Goal: Task Accomplishment & Management: Complete application form

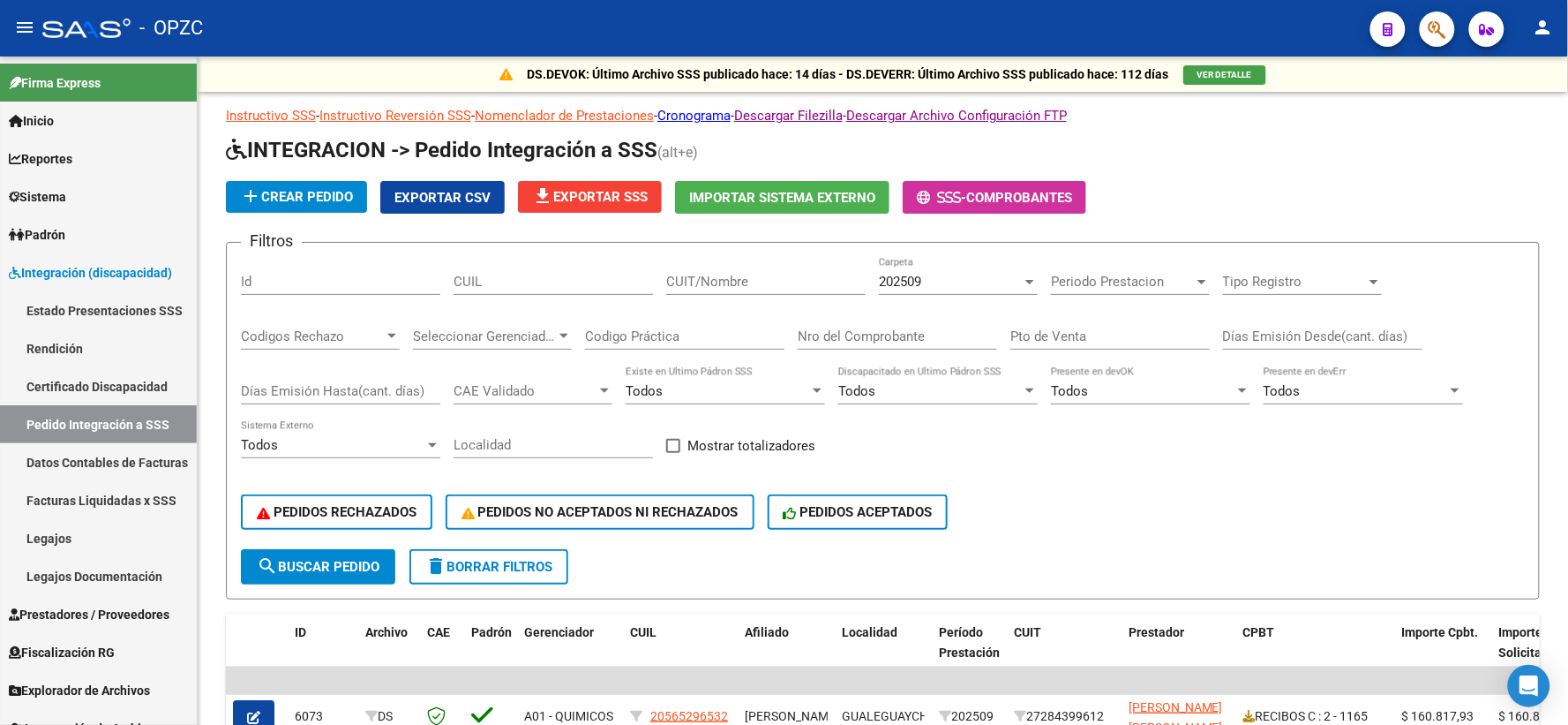
scroll to position [294, 0]
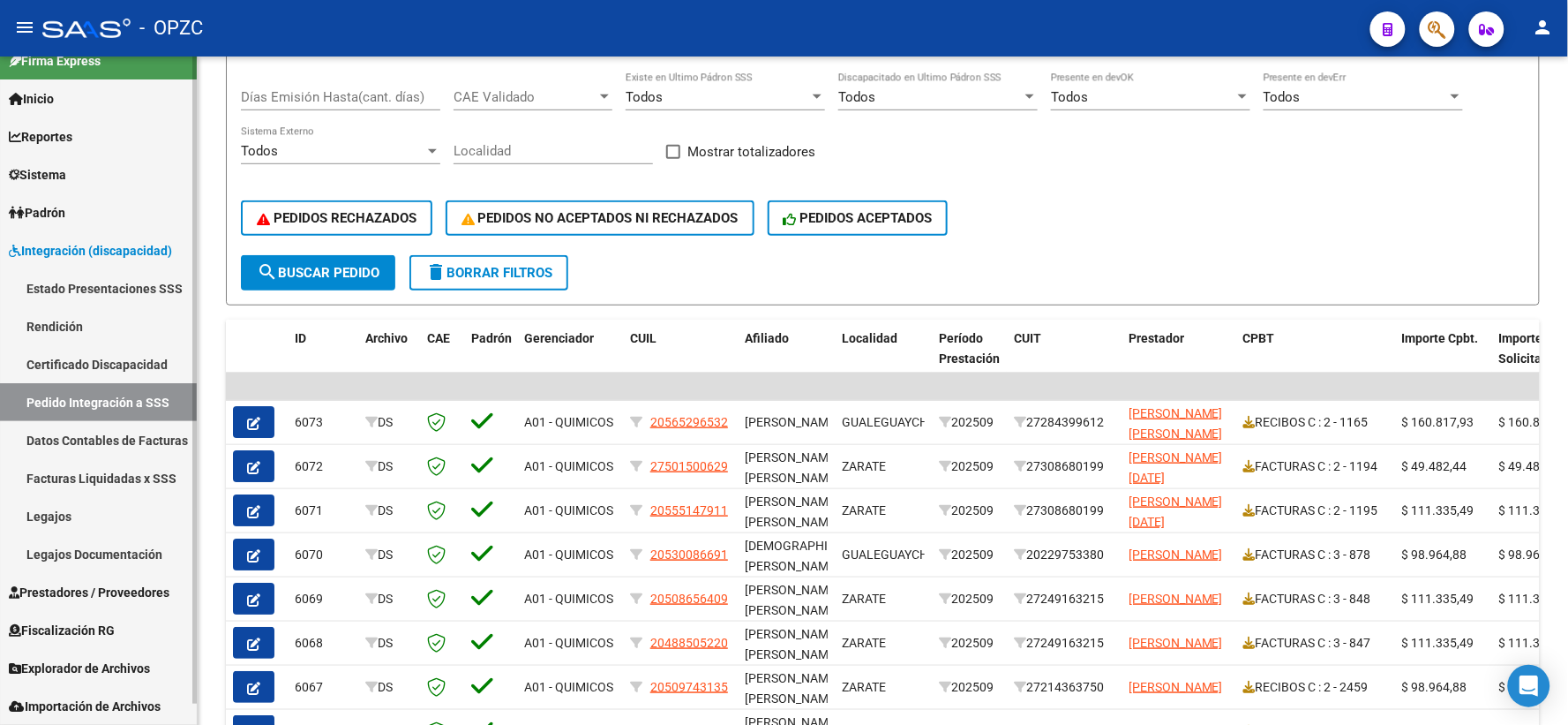
click at [79, 590] on span "Prestadores / Proveedores" at bounding box center [89, 593] width 161 height 20
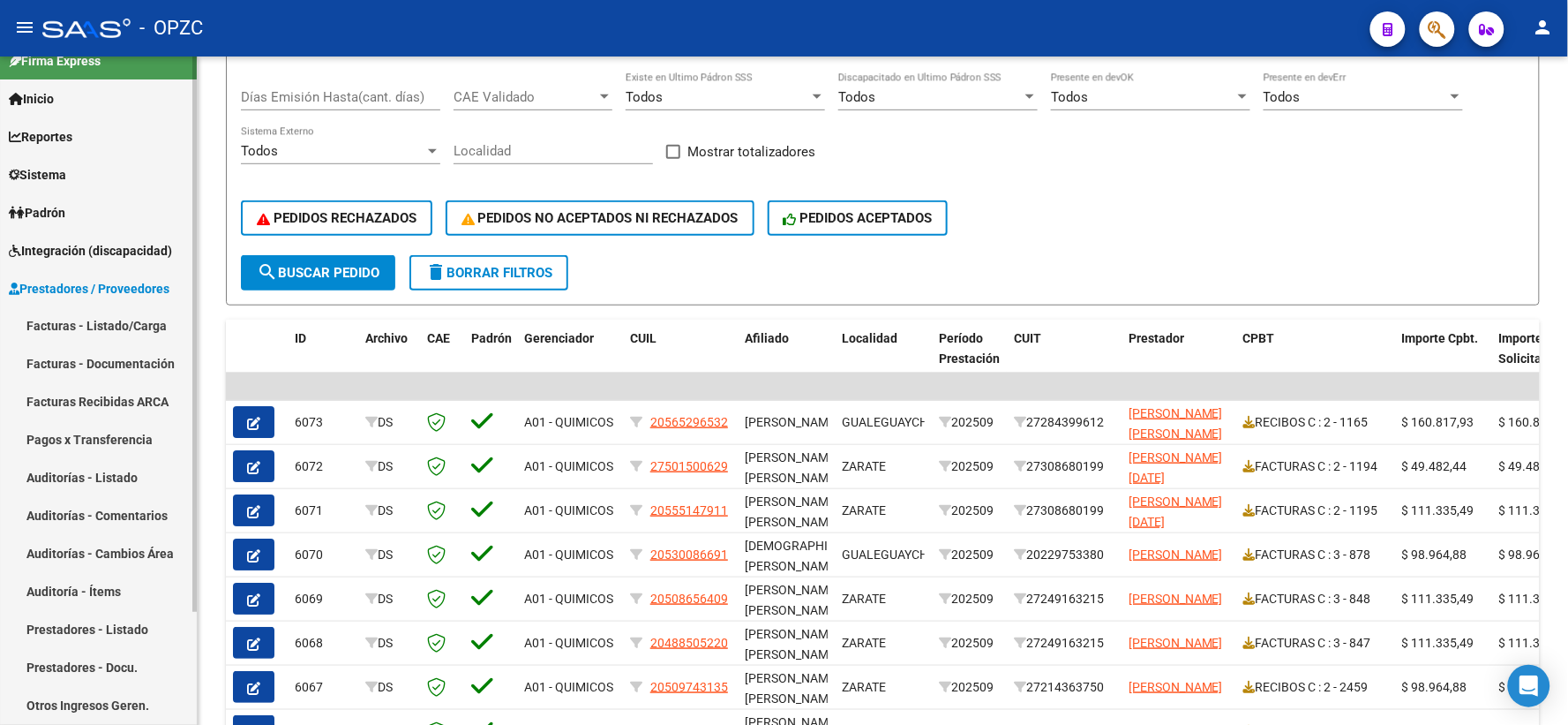
click at [95, 321] on link "Facturas - Listado/Carga" at bounding box center [99, 326] width 197 height 38
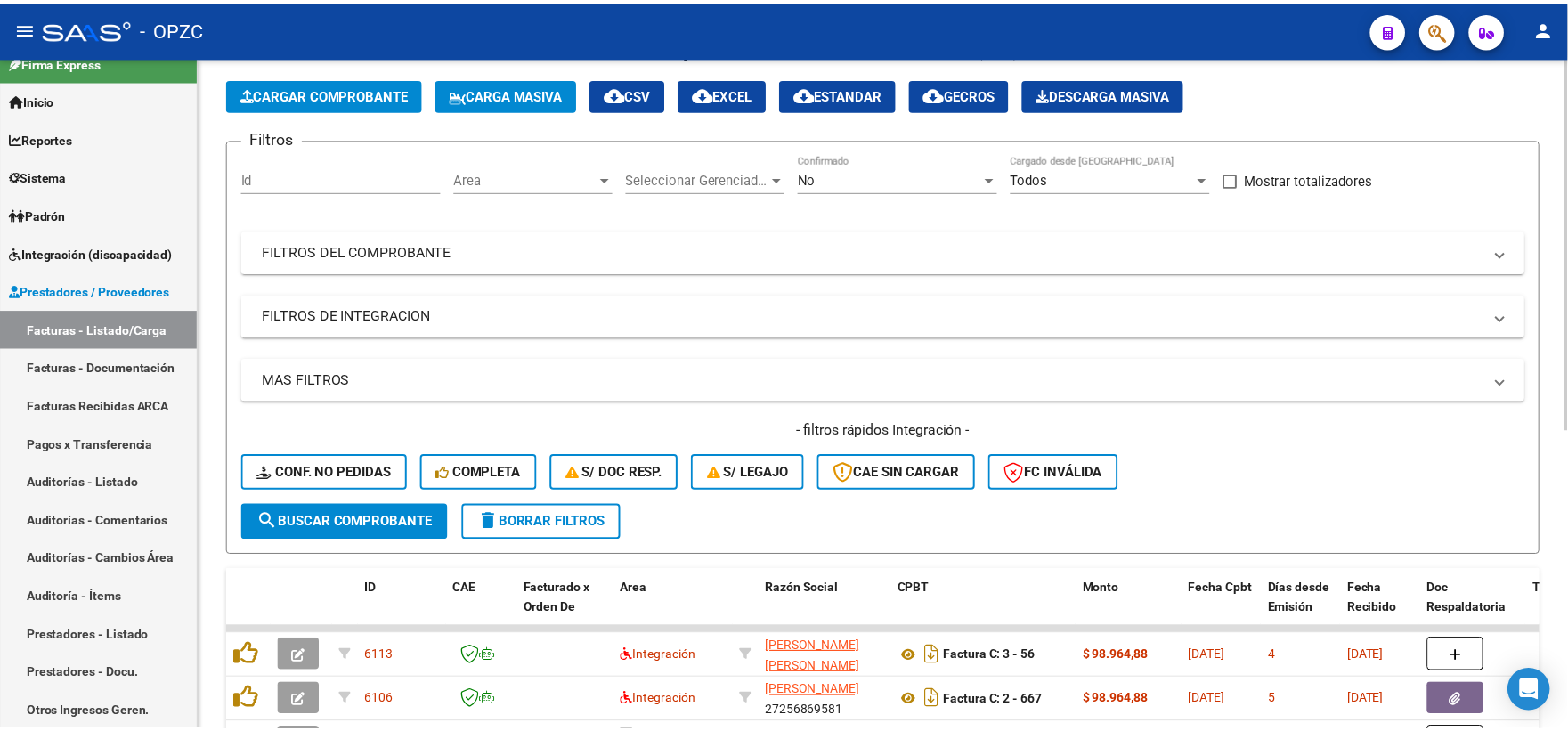
scroll to position [297, 0]
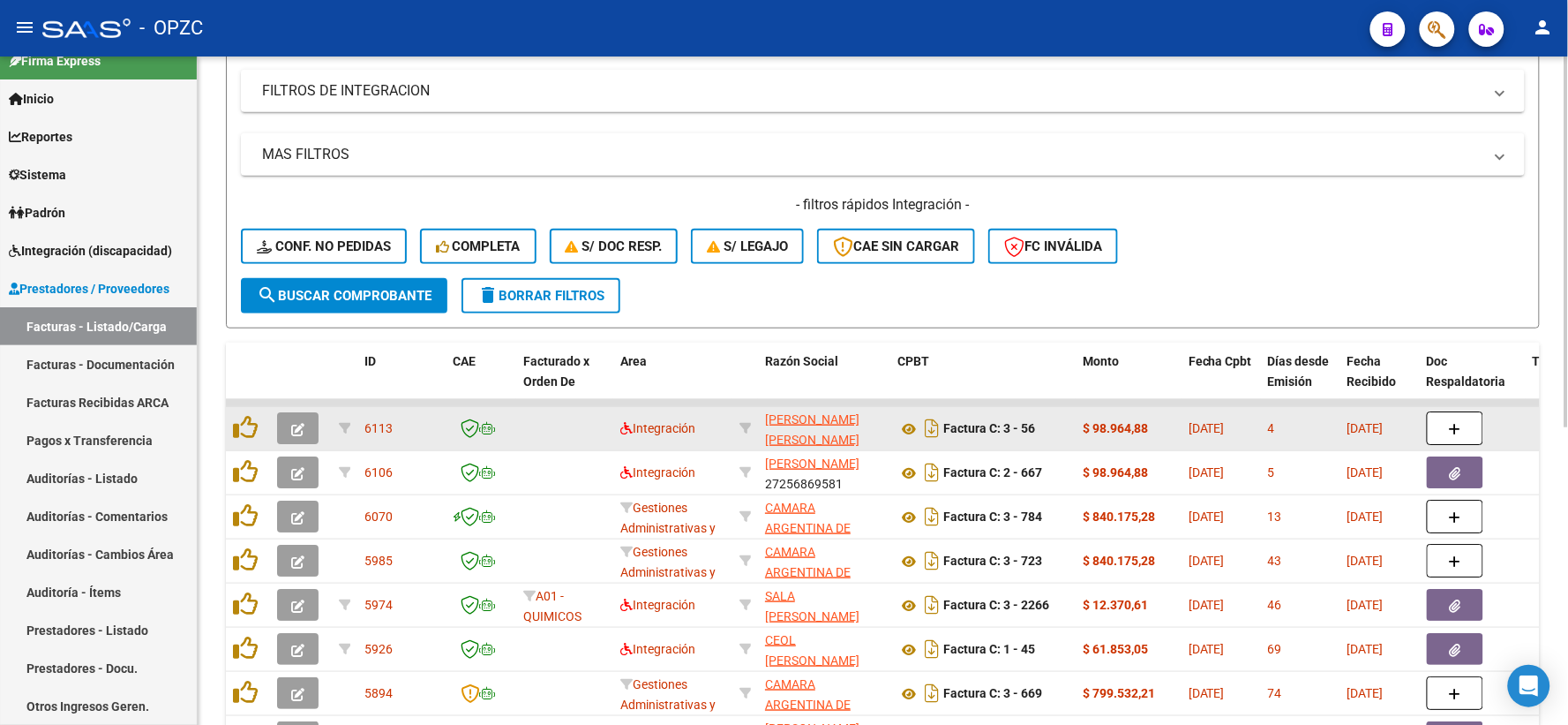
click at [294, 430] on icon "button" at bounding box center [297, 429] width 13 height 13
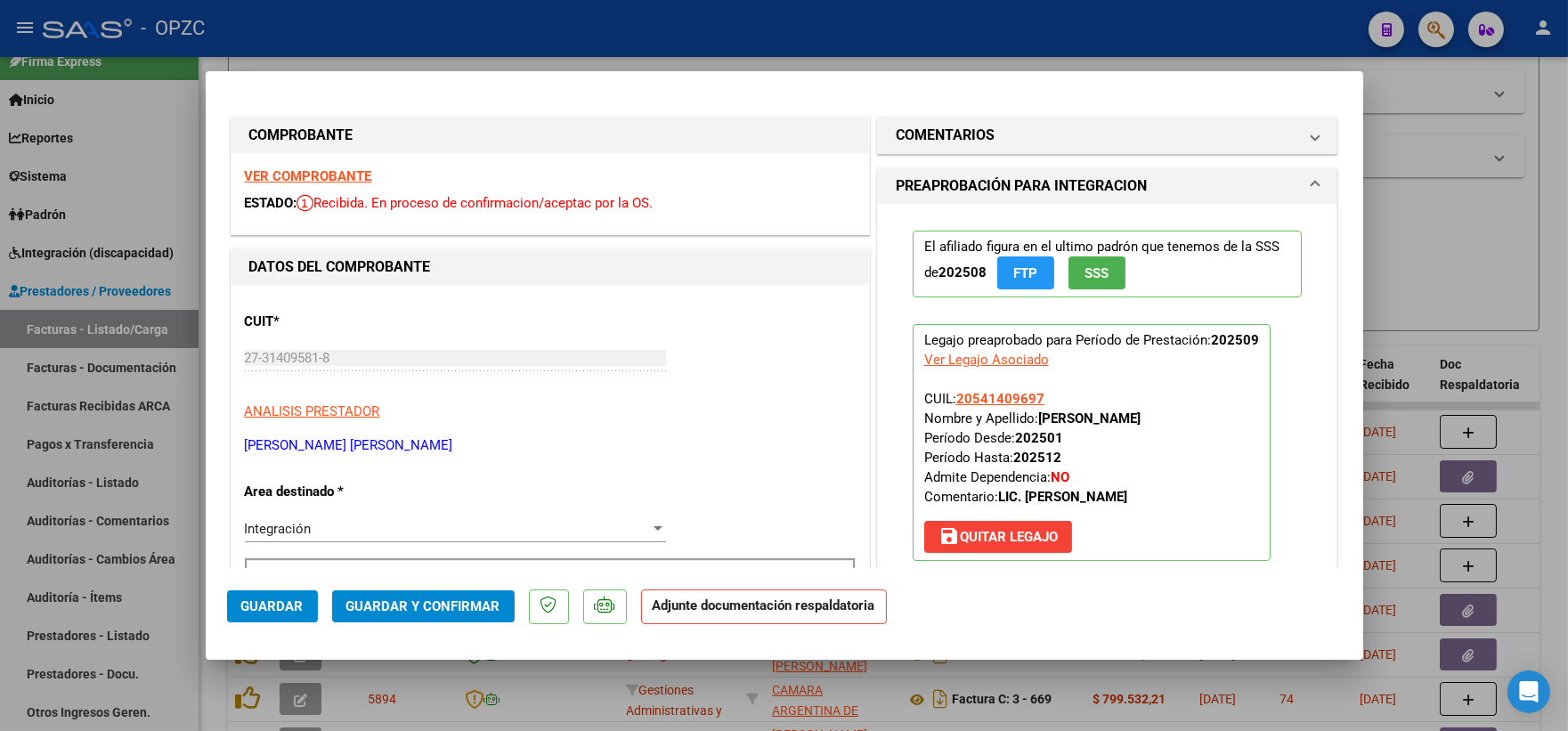
scroll to position [494, 0]
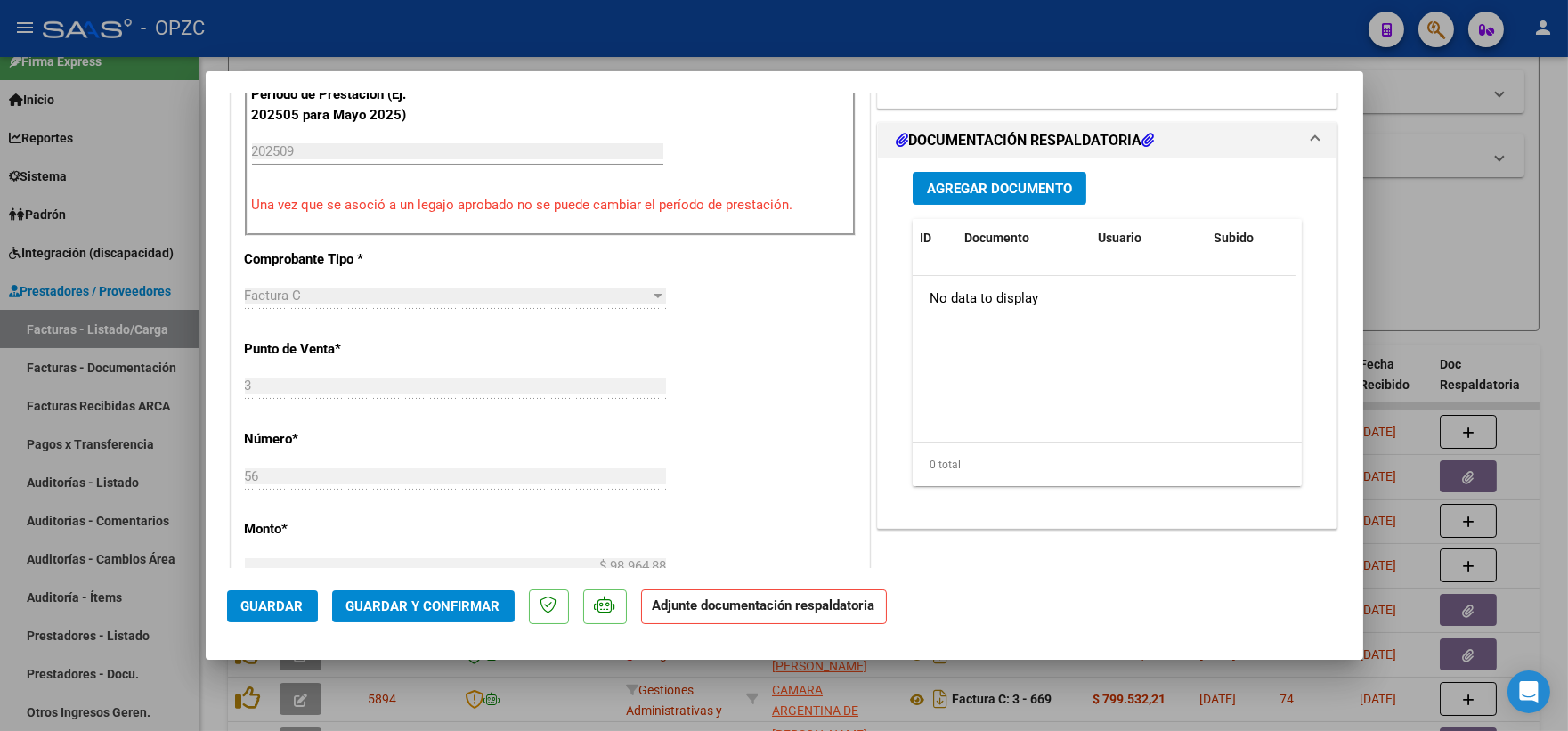
click at [1452, 269] on div at bounding box center [784, 366] width 1568 height 731
type input "$ 0,00"
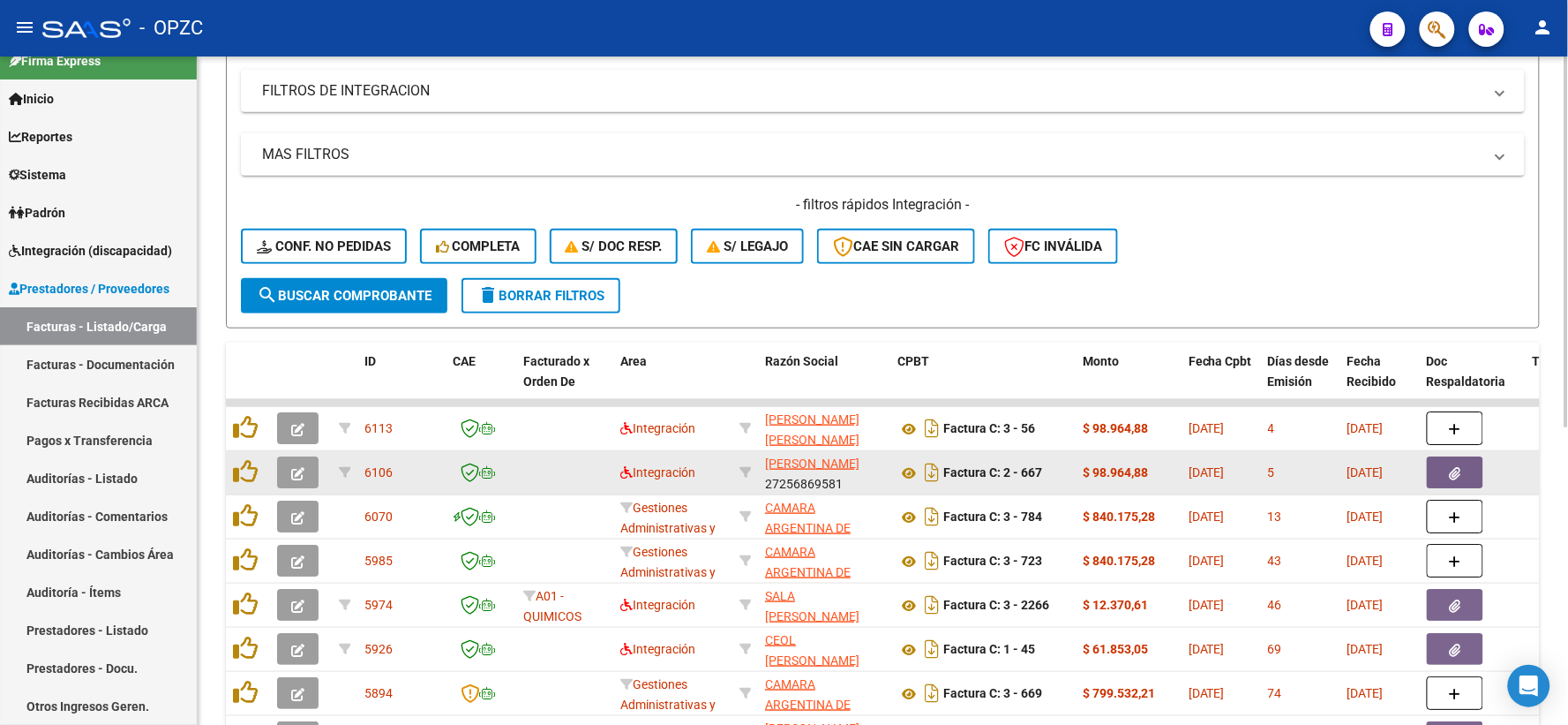
click at [291, 469] on icon "button" at bounding box center [297, 474] width 13 height 13
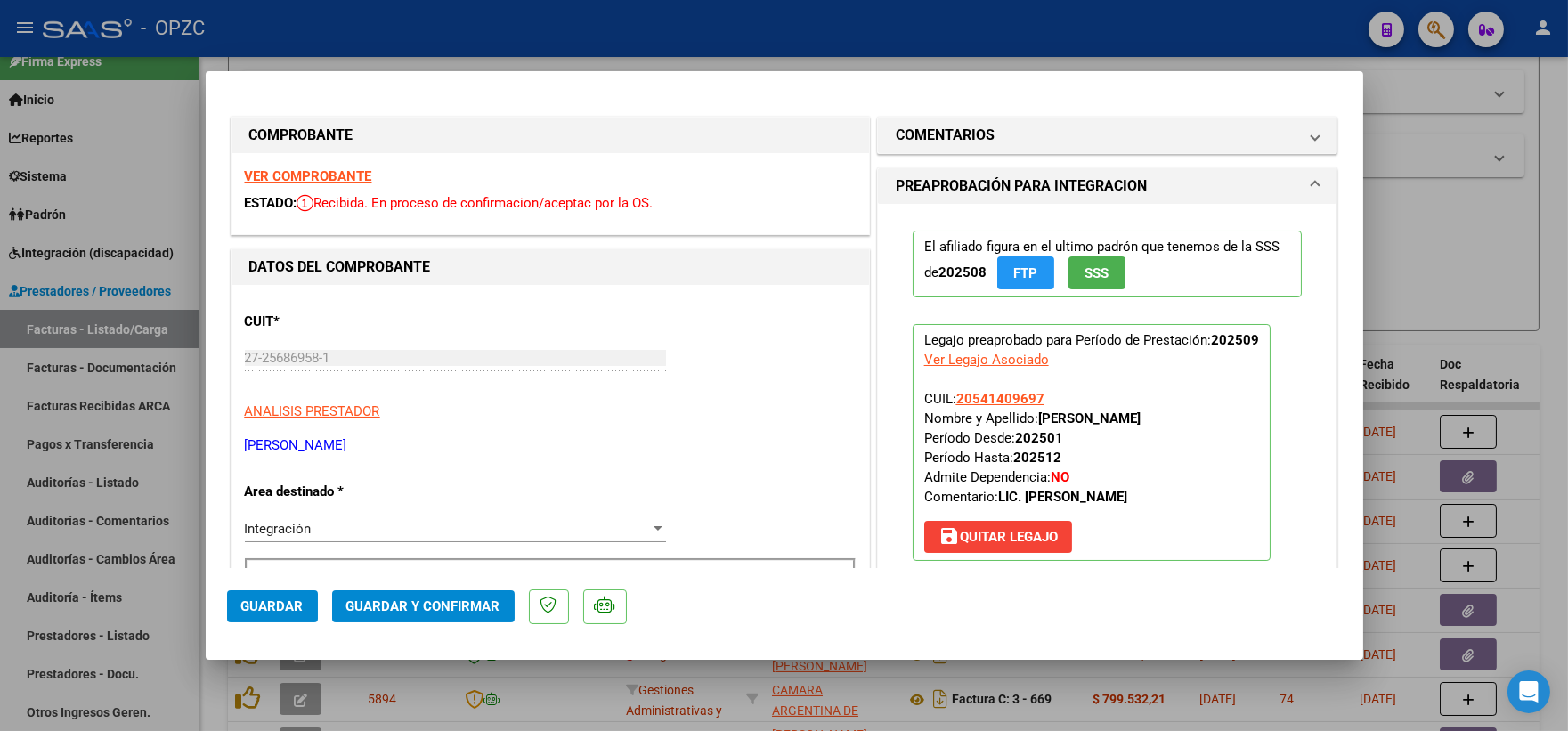
scroll to position [395, 0]
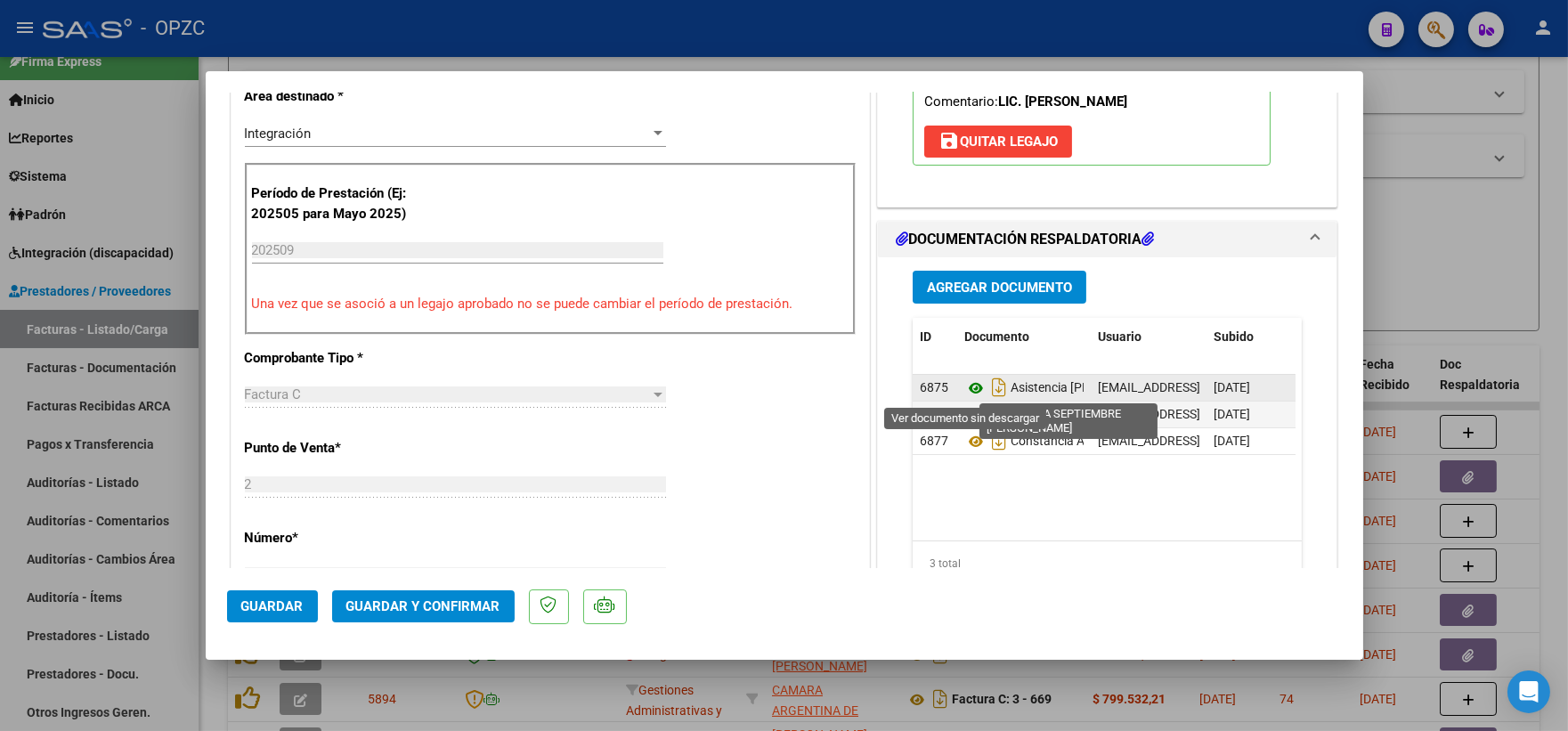
click at [964, 384] on icon at bounding box center [976, 388] width 23 height 22
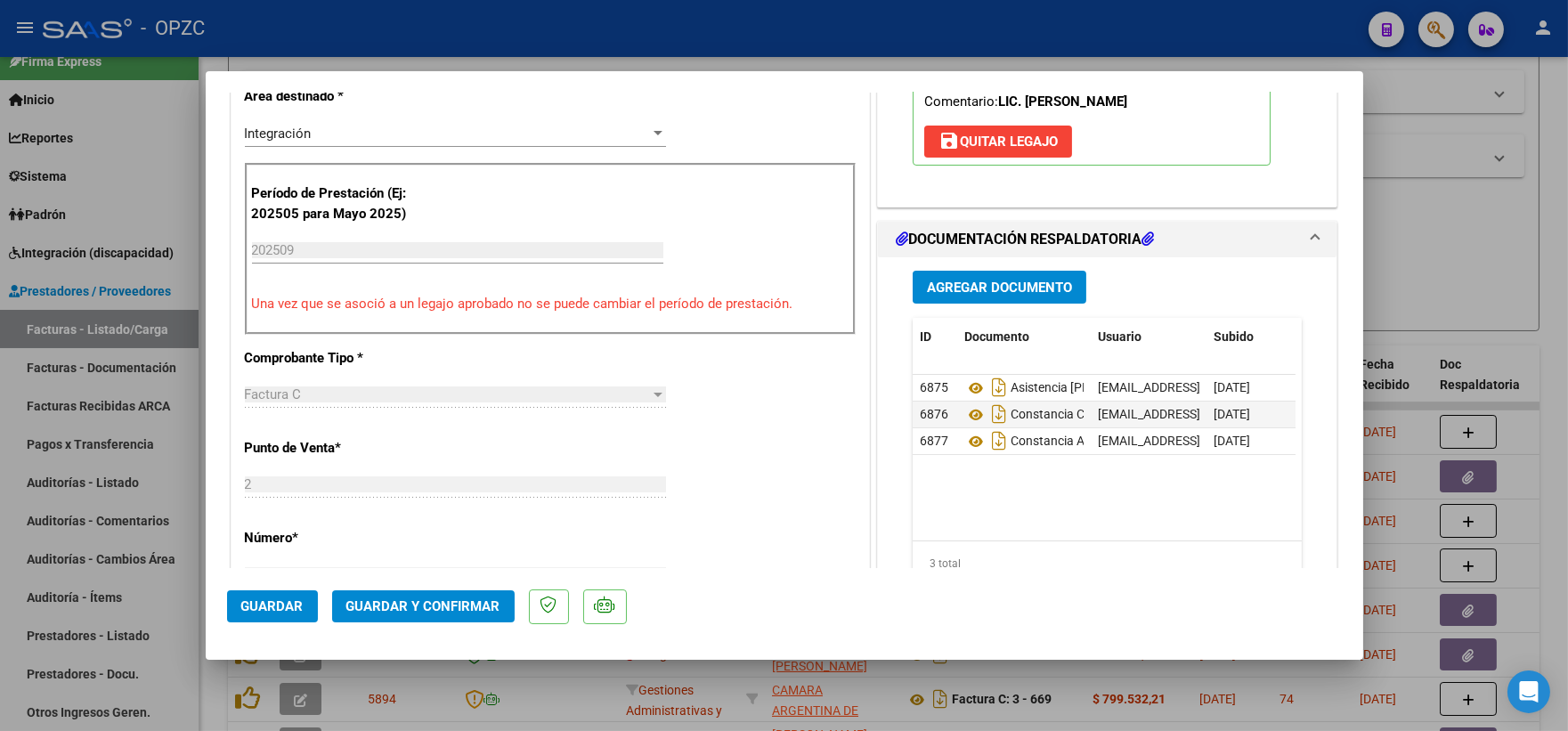
click at [1479, 262] on div at bounding box center [784, 366] width 1568 height 731
type input "$ 0,00"
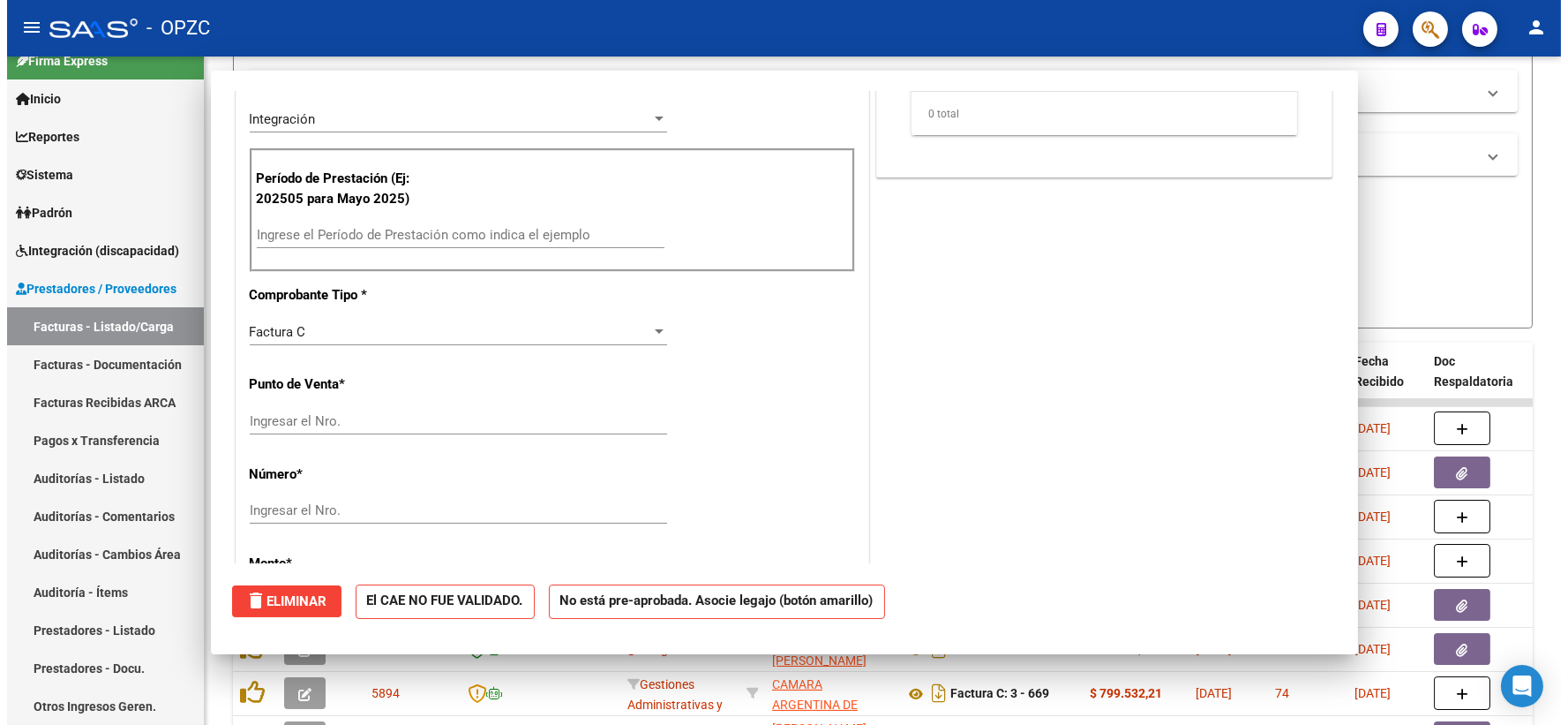
scroll to position [379, 0]
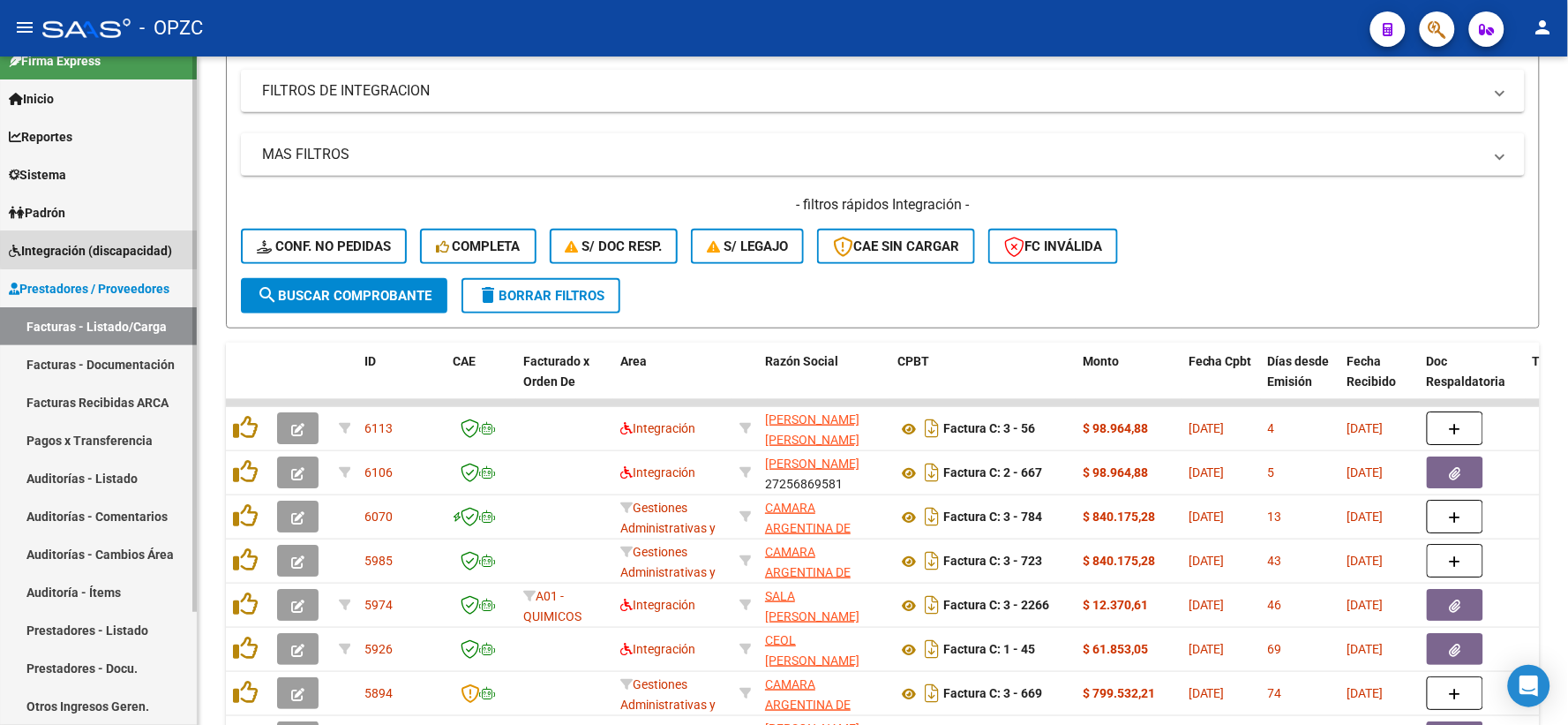
click at [101, 248] on span "Integración (discapacidad)" at bounding box center [91, 251] width 163 height 20
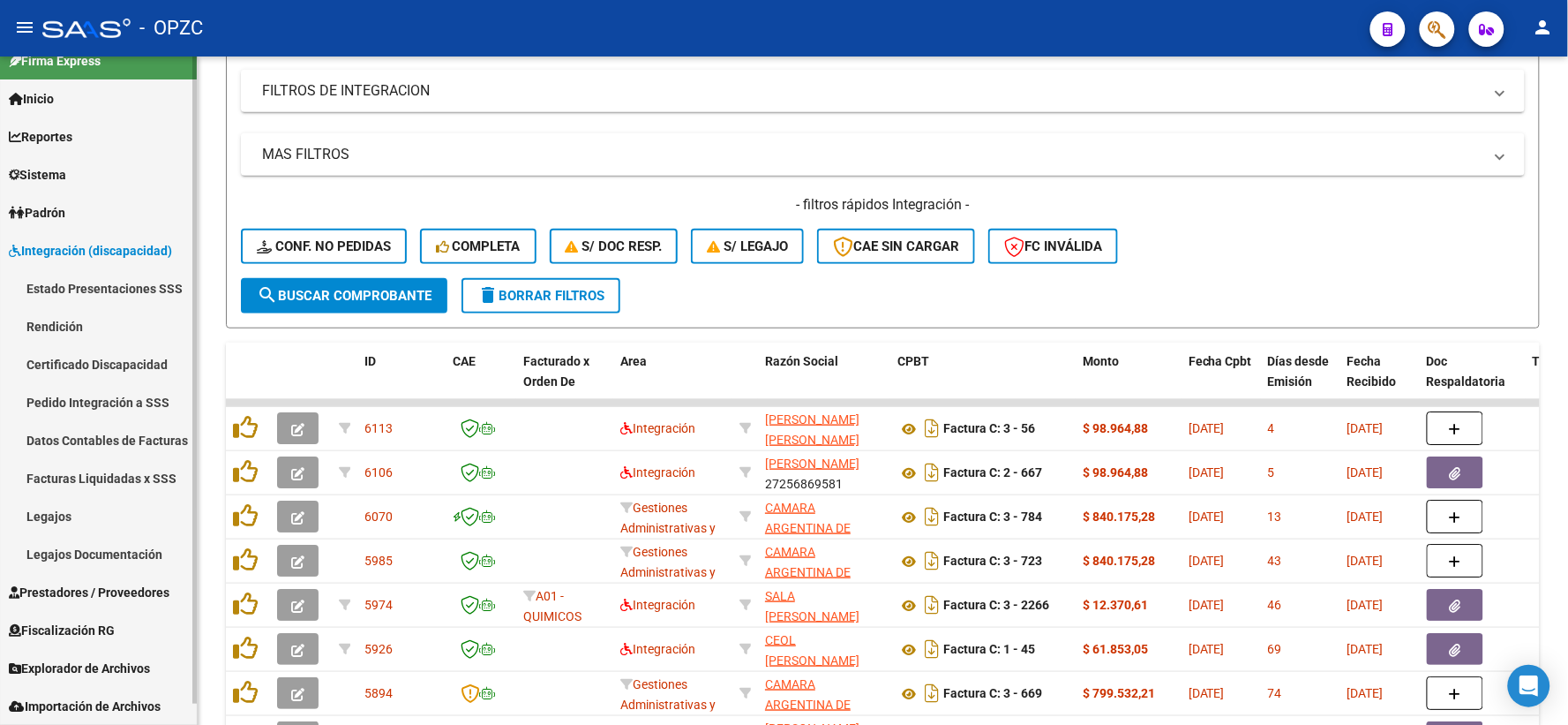
click at [82, 400] on link "Pedido Integración a SSS" at bounding box center [99, 402] width 197 height 38
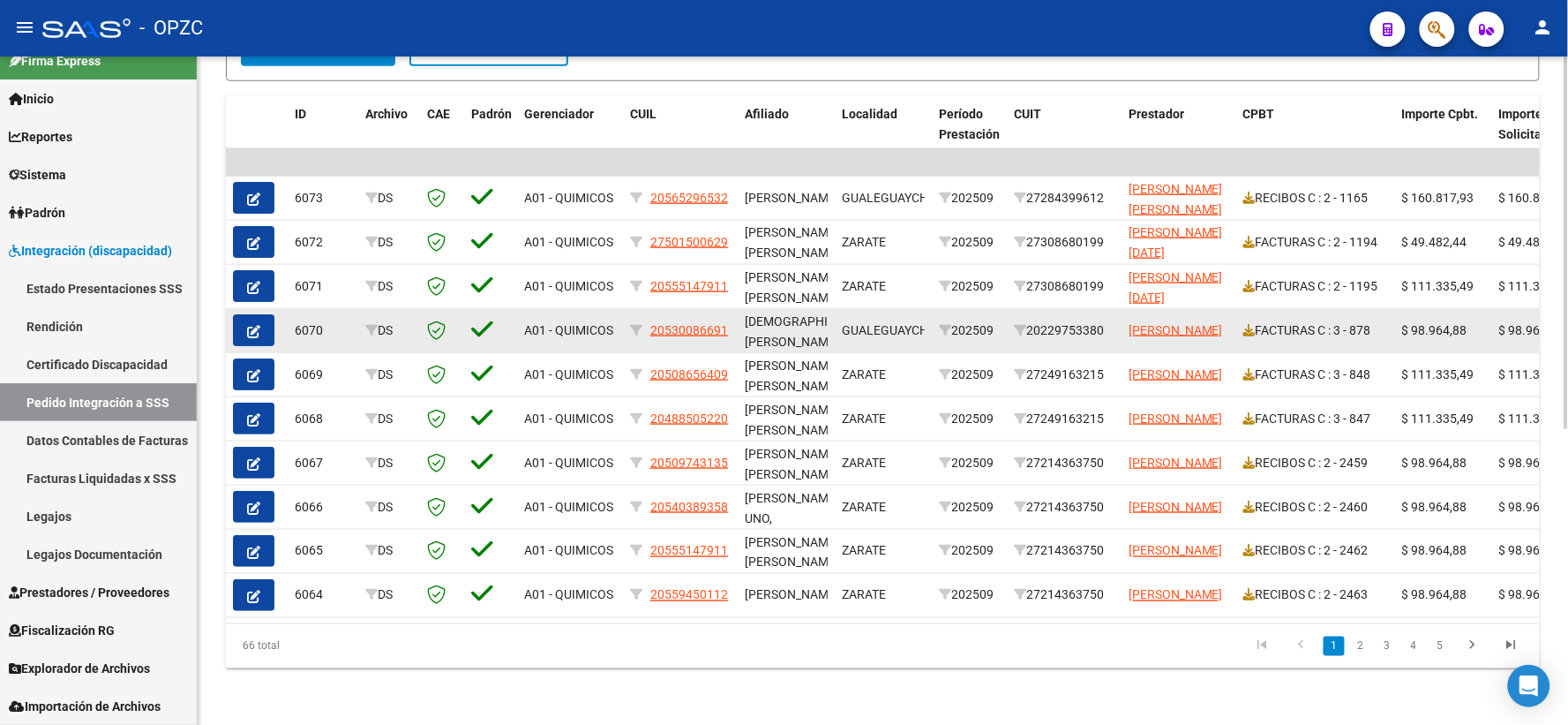
scroll to position [433, 0]
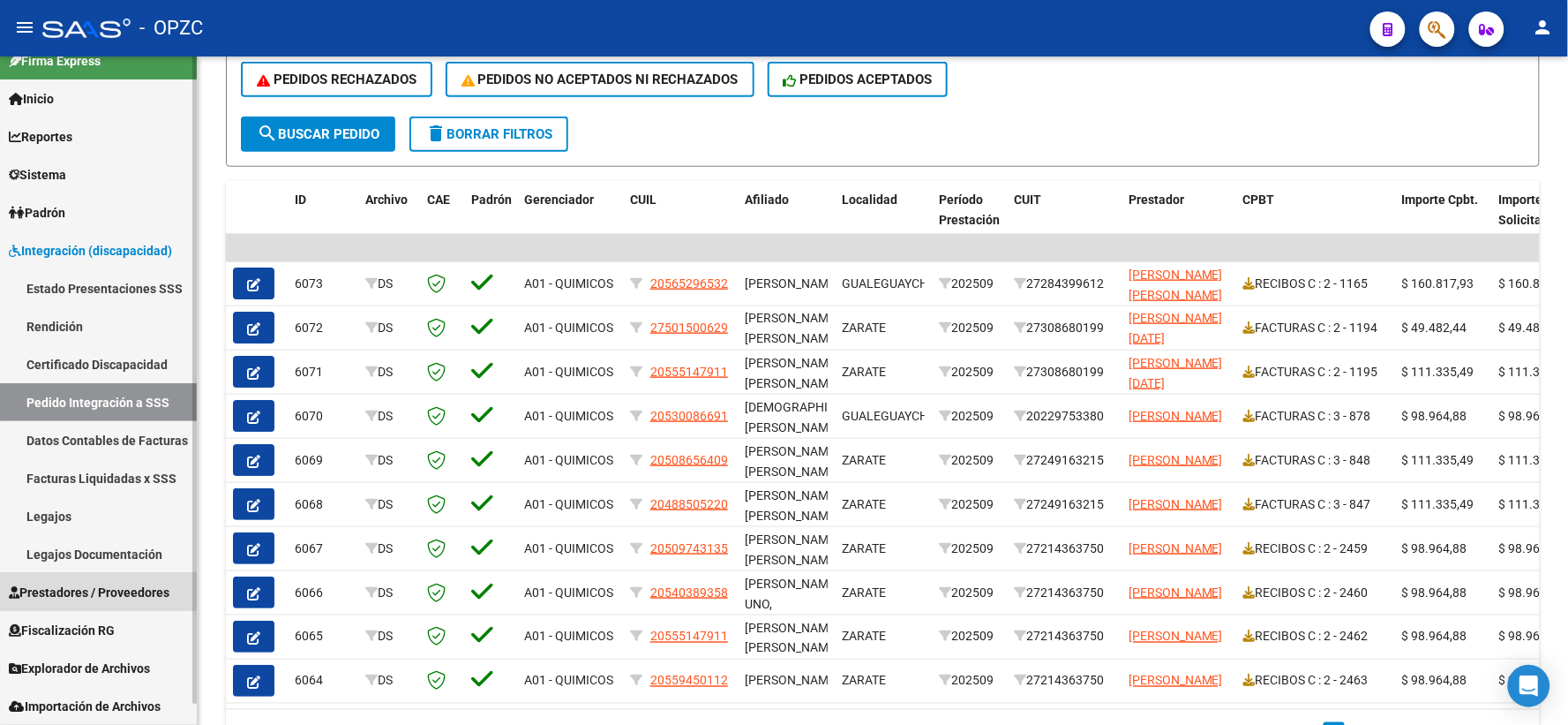
click at [71, 586] on span "Prestadores / Proveedores" at bounding box center [89, 593] width 161 height 20
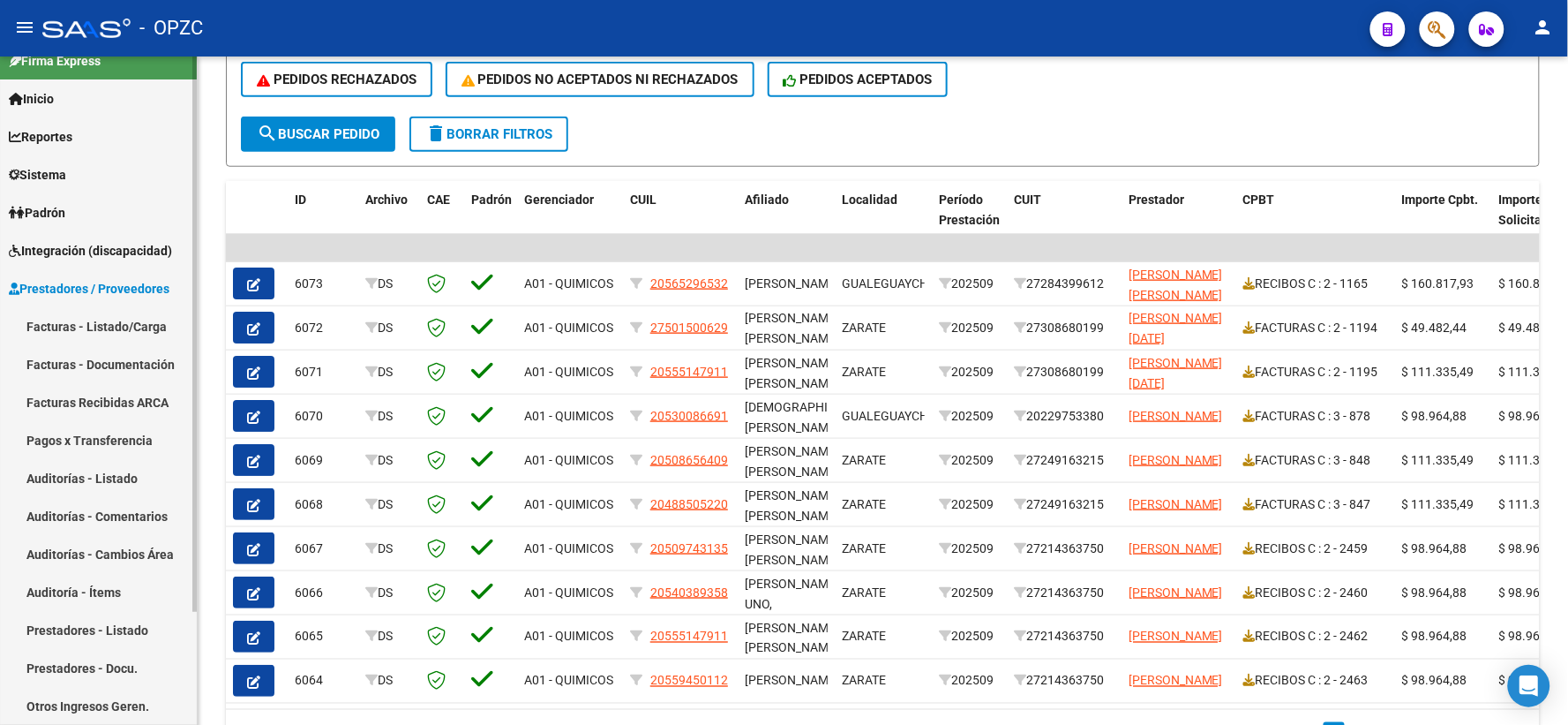
click at [125, 315] on link "Facturas - Listado/Carga" at bounding box center [99, 326] width 197 height 38
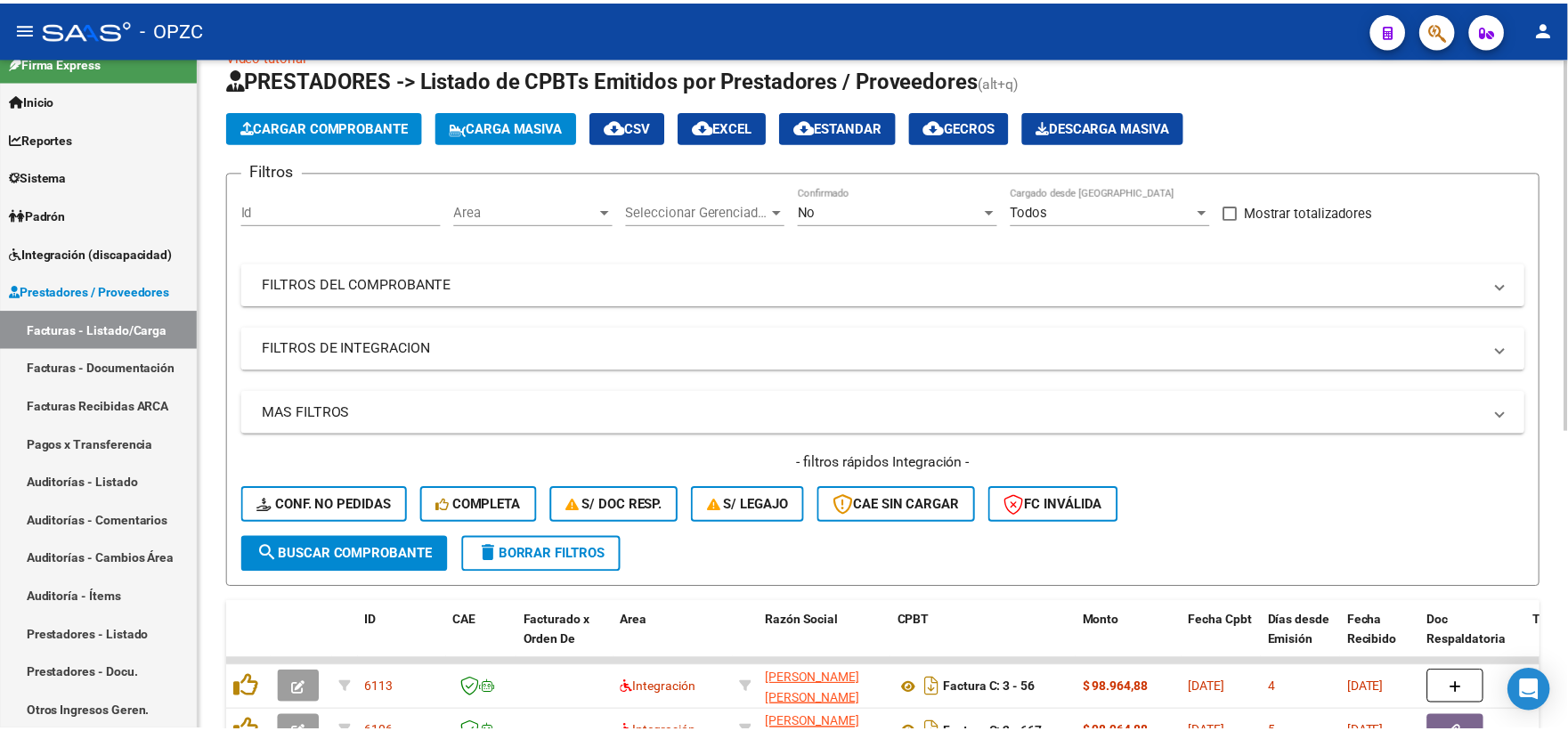
scroll to position [337, 0]
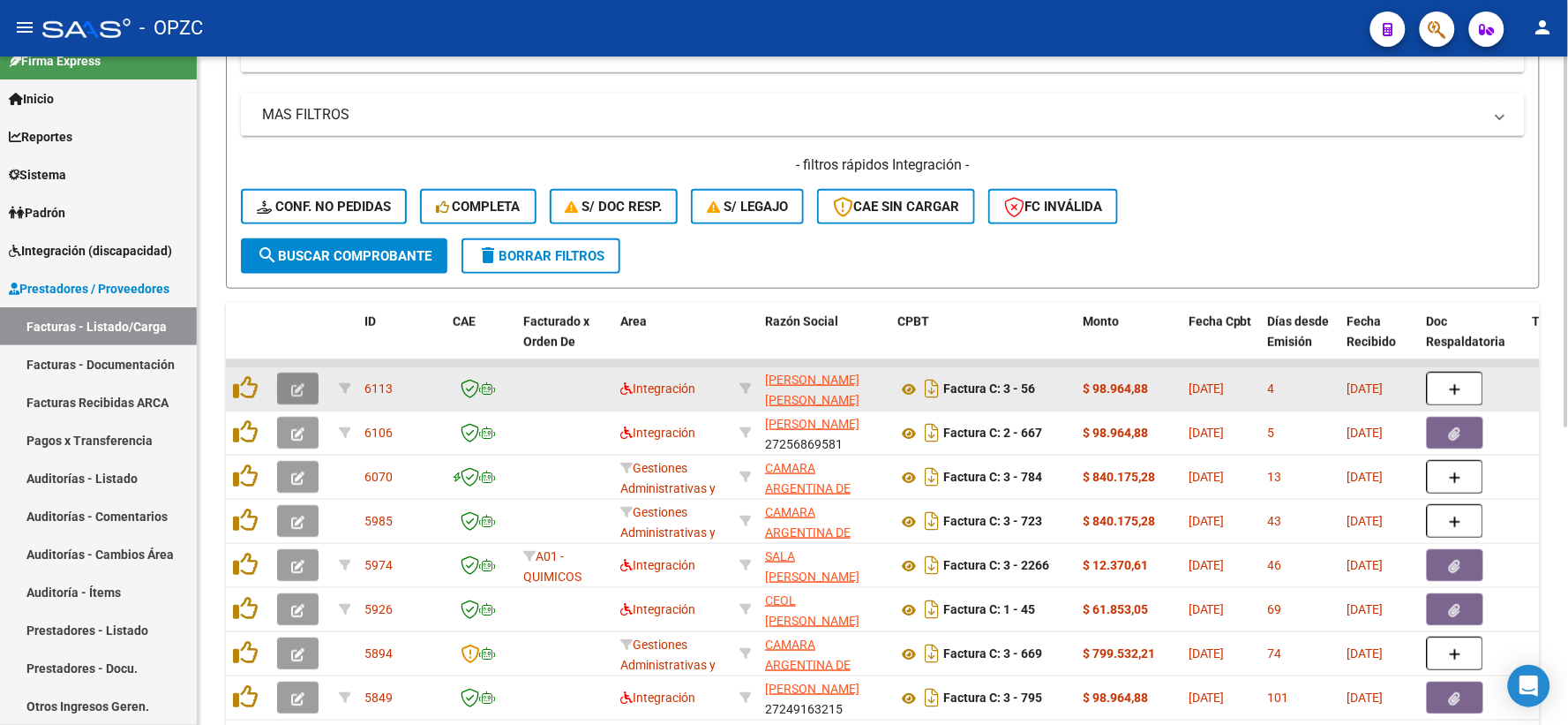
click at [292, 385] on icon "button" at bounding box center [297, 389] width 13 height 13
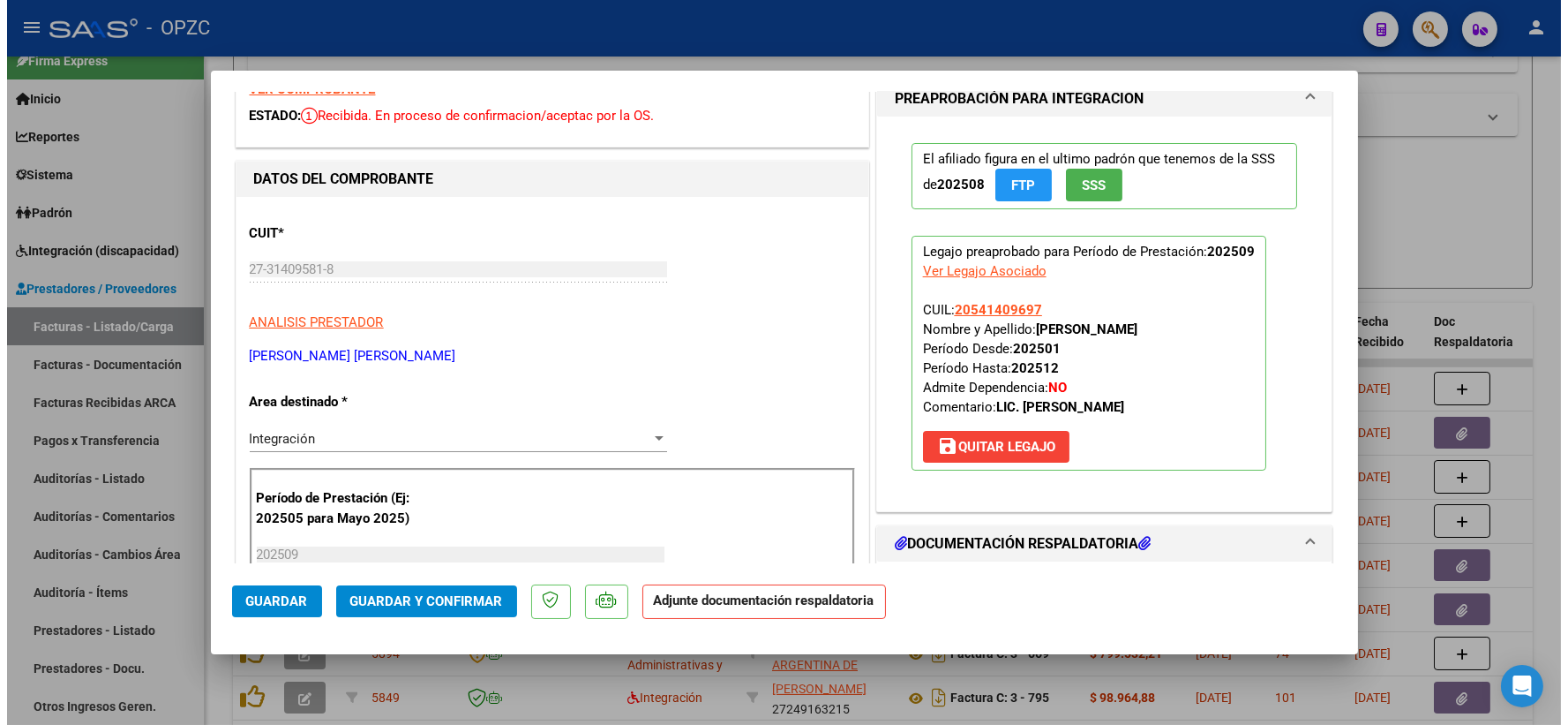
scroll to position [0, 0]
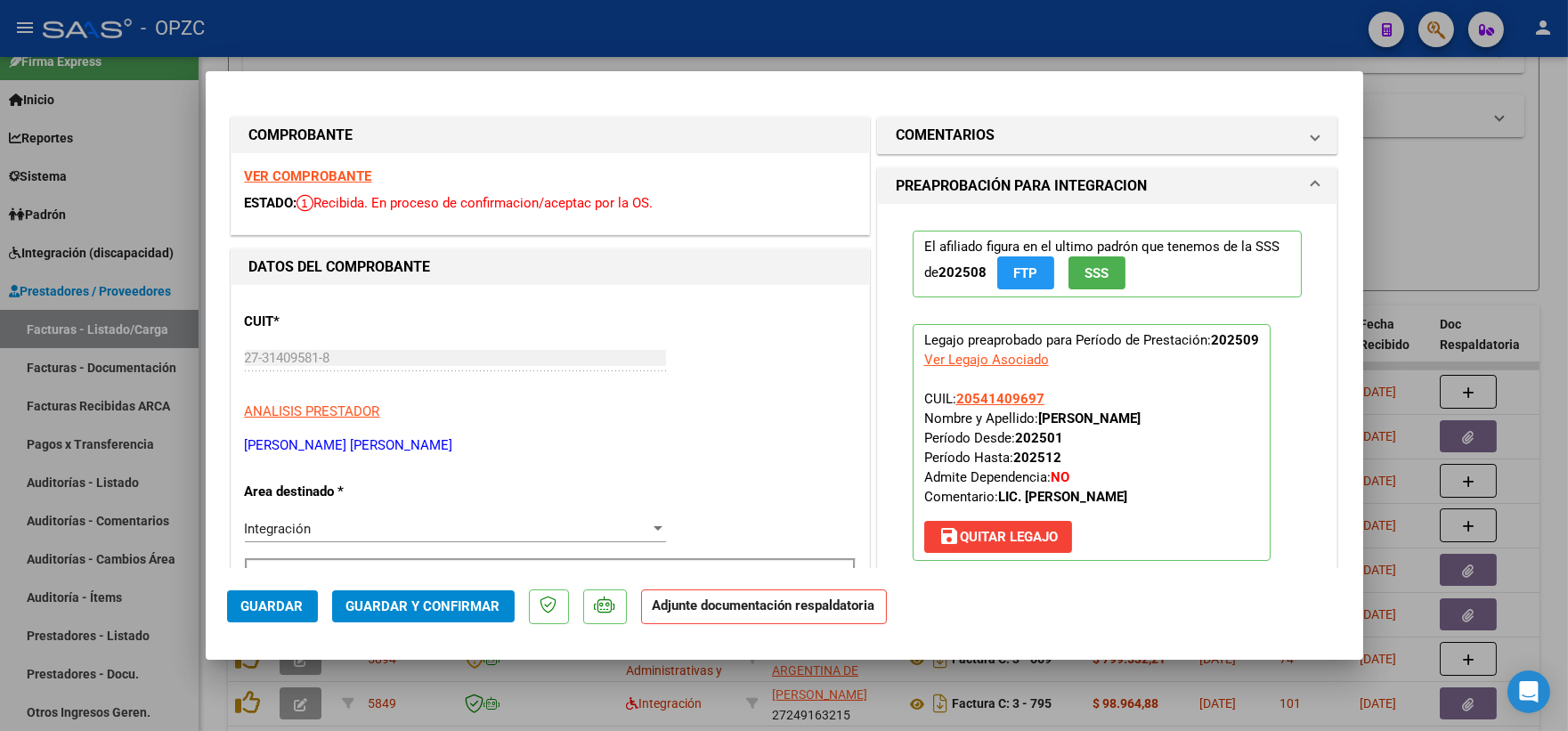
click at [1516, 202] on div at bounding box center [784, 366] width 1568 height 731
type input "$ 0,00"
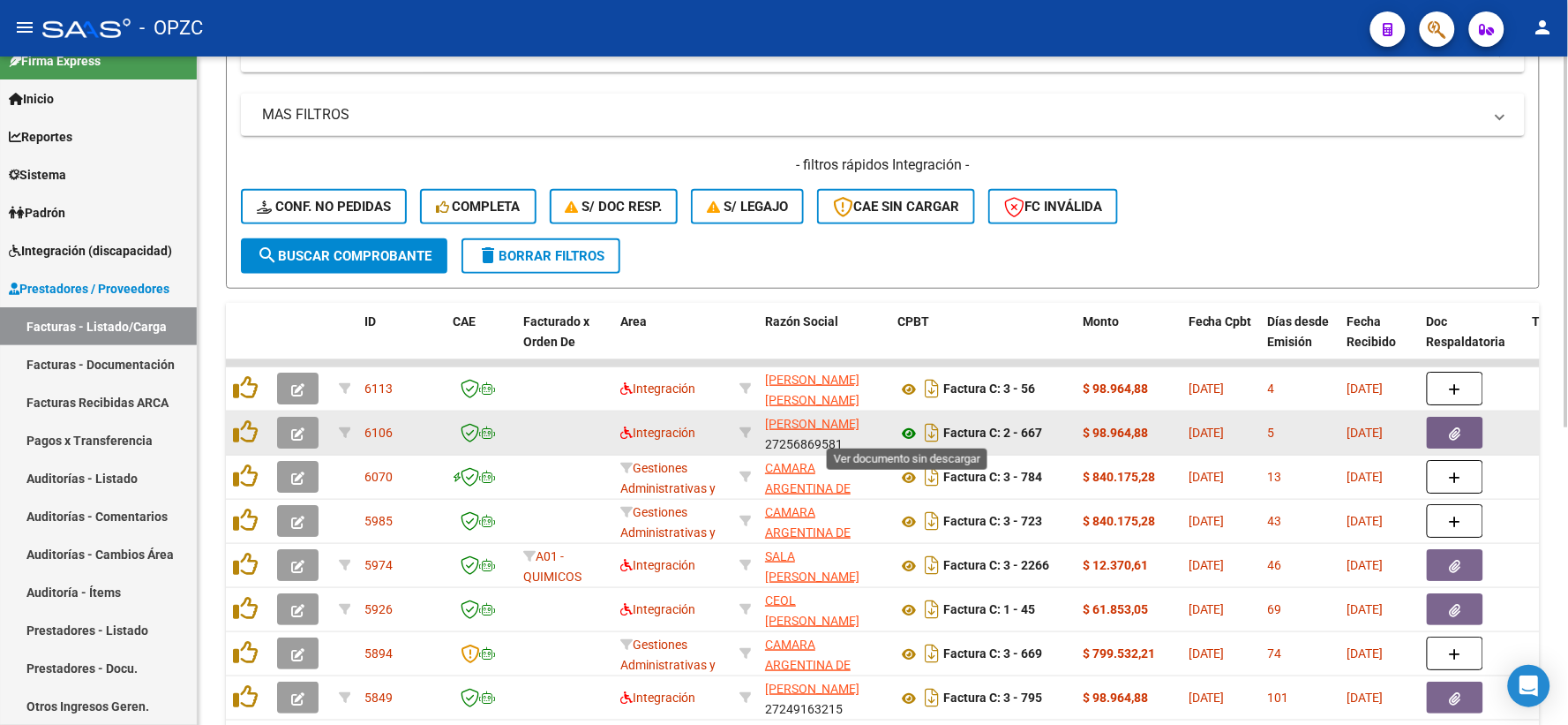
click at [905, 426] on icon at bounding box center [909, 434] width 23 height 21
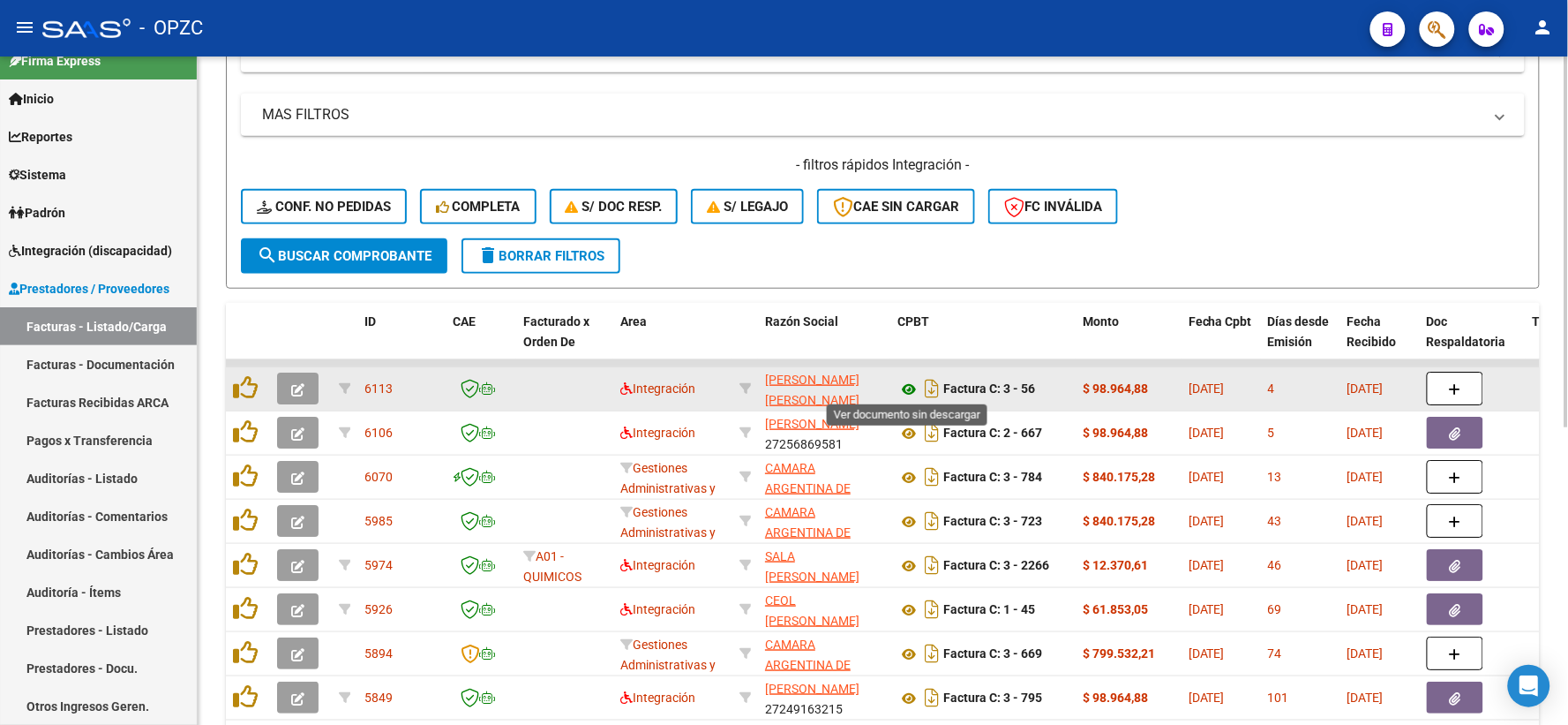
click at [907, 382] on icon at bounding box center [909, 389] width 23 height 21
click at [904, 382] on icon at bounding box center [909, 389] width 23 height 21
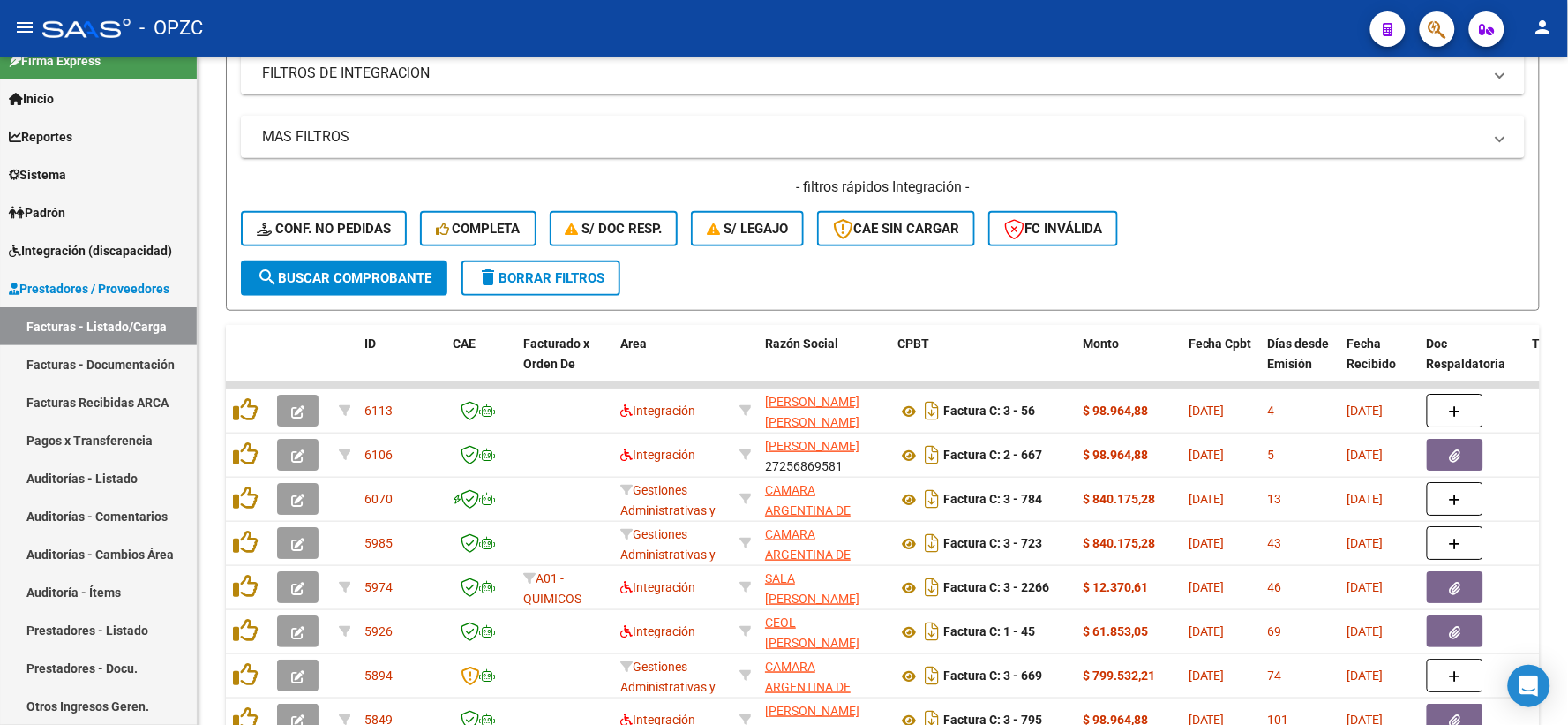
scroll to position [242, 0]
